Goal: Task Accomplishment & Management: Use online tool/utility

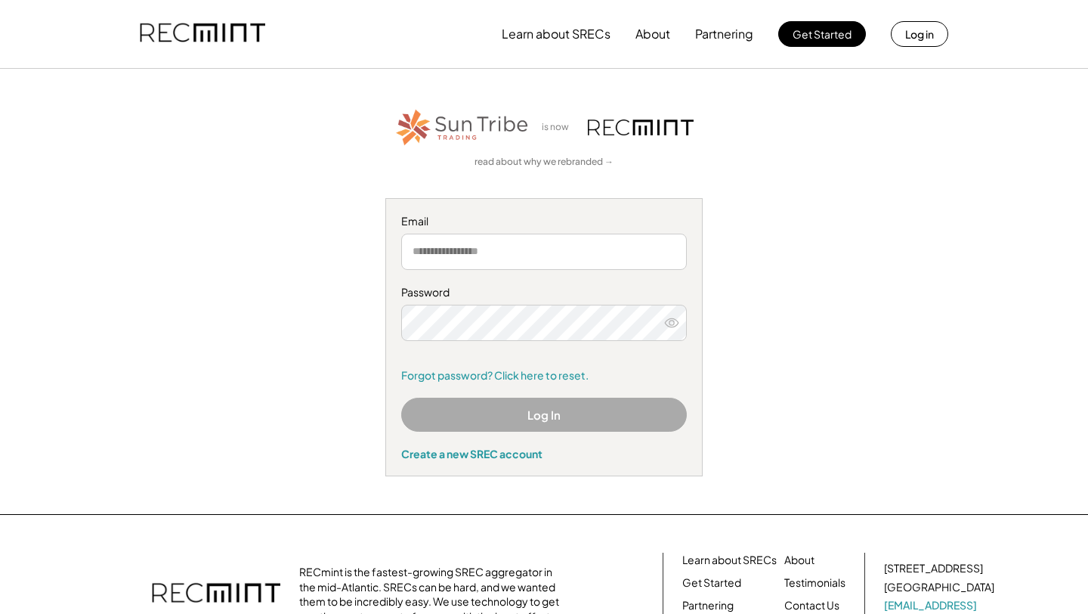
click at [503, 259] on input "email" at bounding box center [544, 251] width 286 height 36
click at [513, 263] on input "email" at bounding box center [544, 251] width 286 height 36
type input "**********"
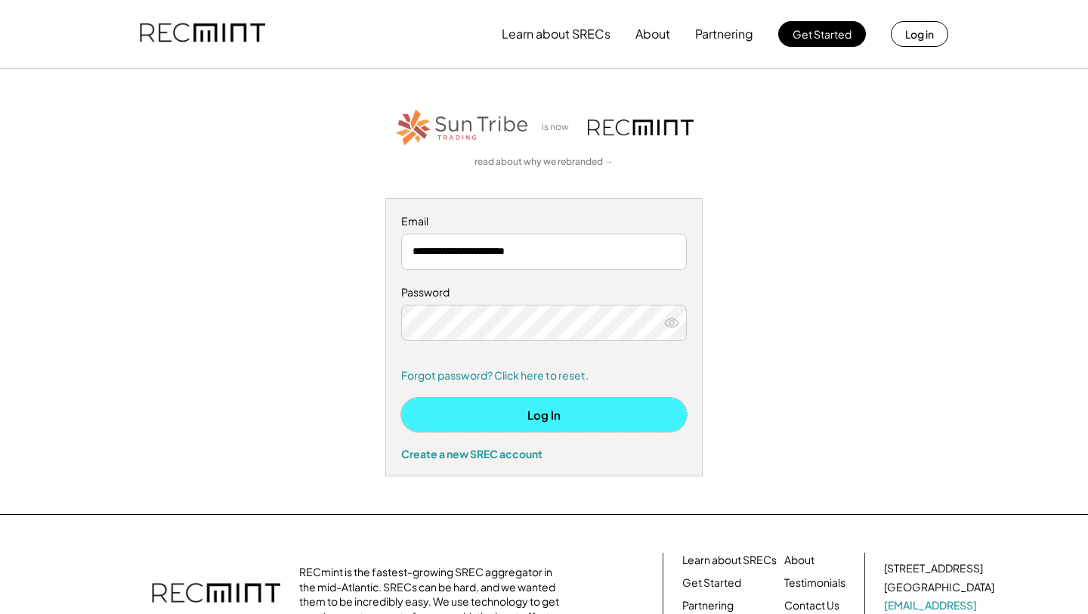
click at [569, 416] on button "Log In" at bounding box center [544, 414] width 286 height 34
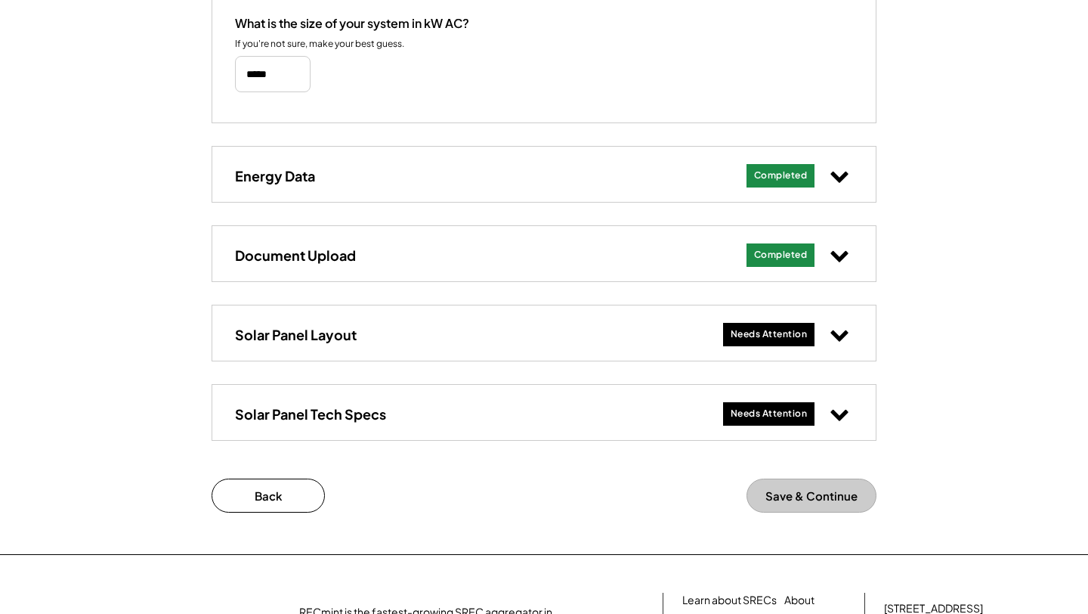
scroll to position [553, 0]
click at [807, 337] on div "Needs Attention" at bounding box center [769, 333] width 92 height 23
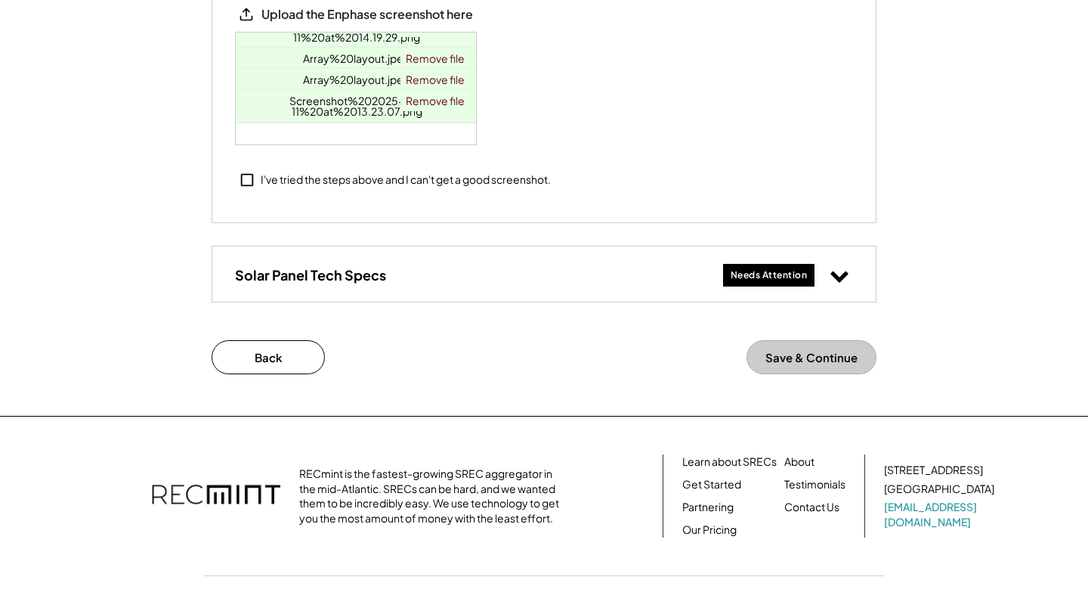
scroll to position [1520, 0]
